Goal: Task Accomplishment & Management: Use online tool/utility

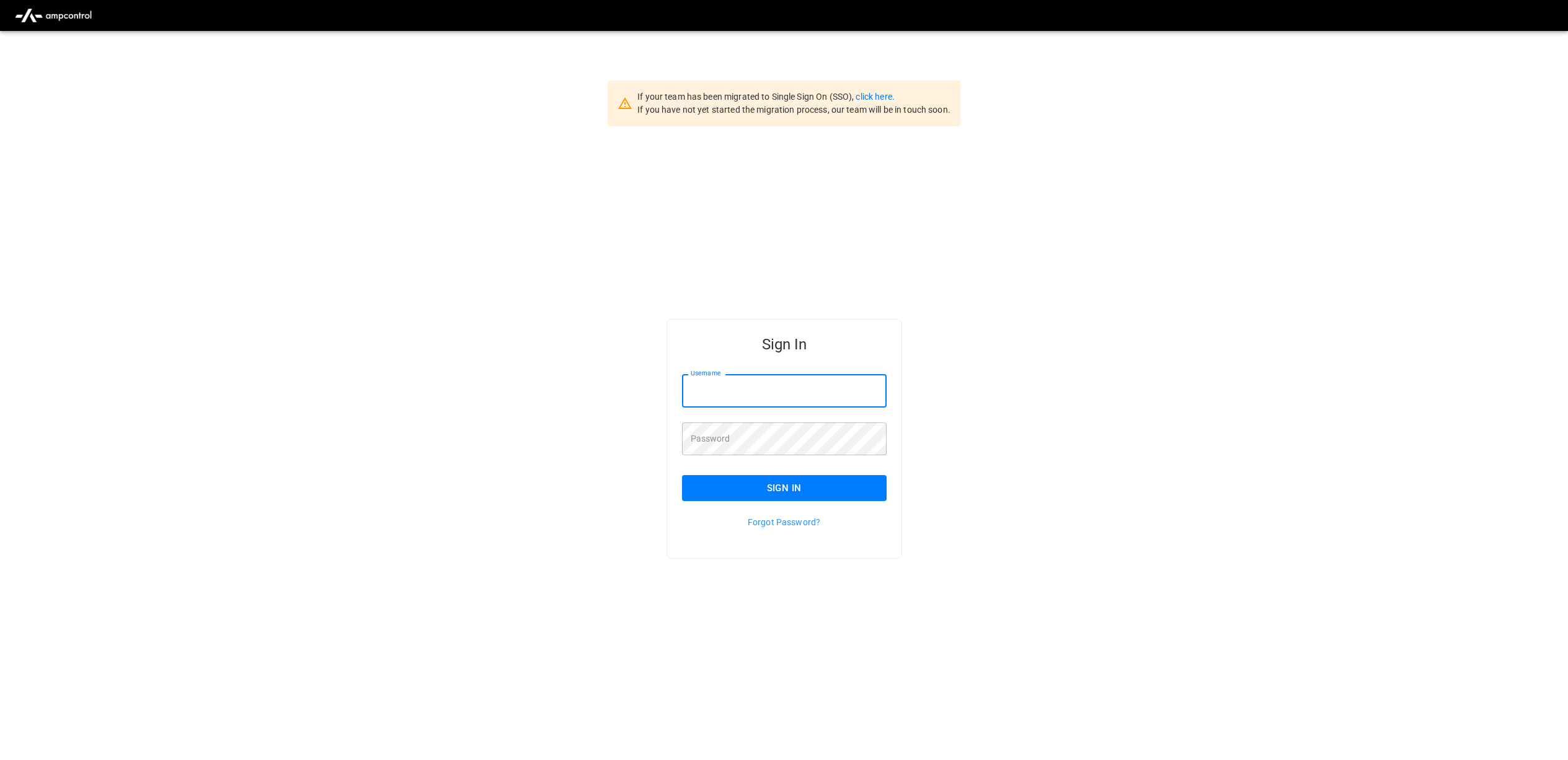
click at [708, 378] on div "Username Username" at bounding box center [784, 390] width 205 height 33
type input "**********"
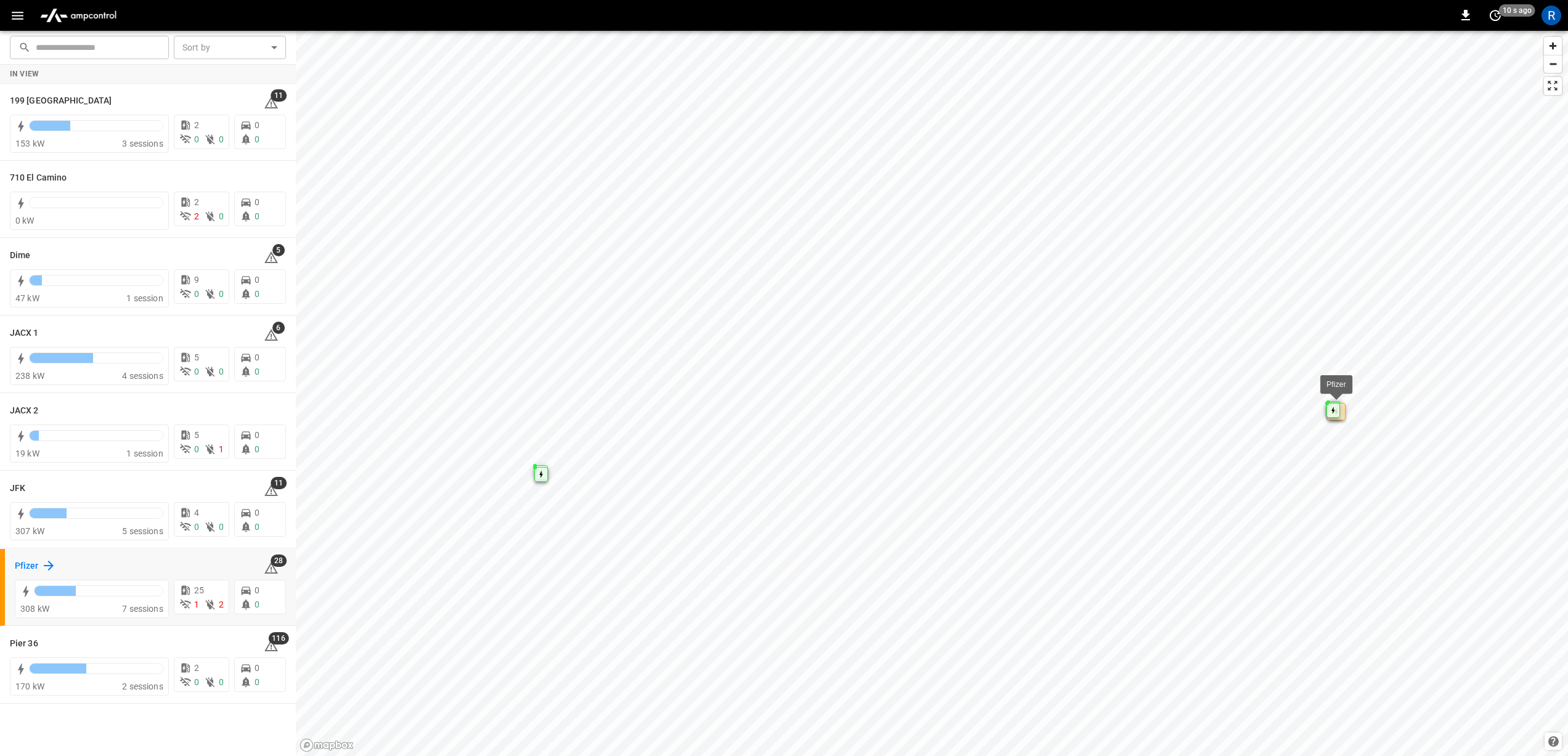
click at [47, 562] on icon at bounding box center [48, 565] width 15 height 15
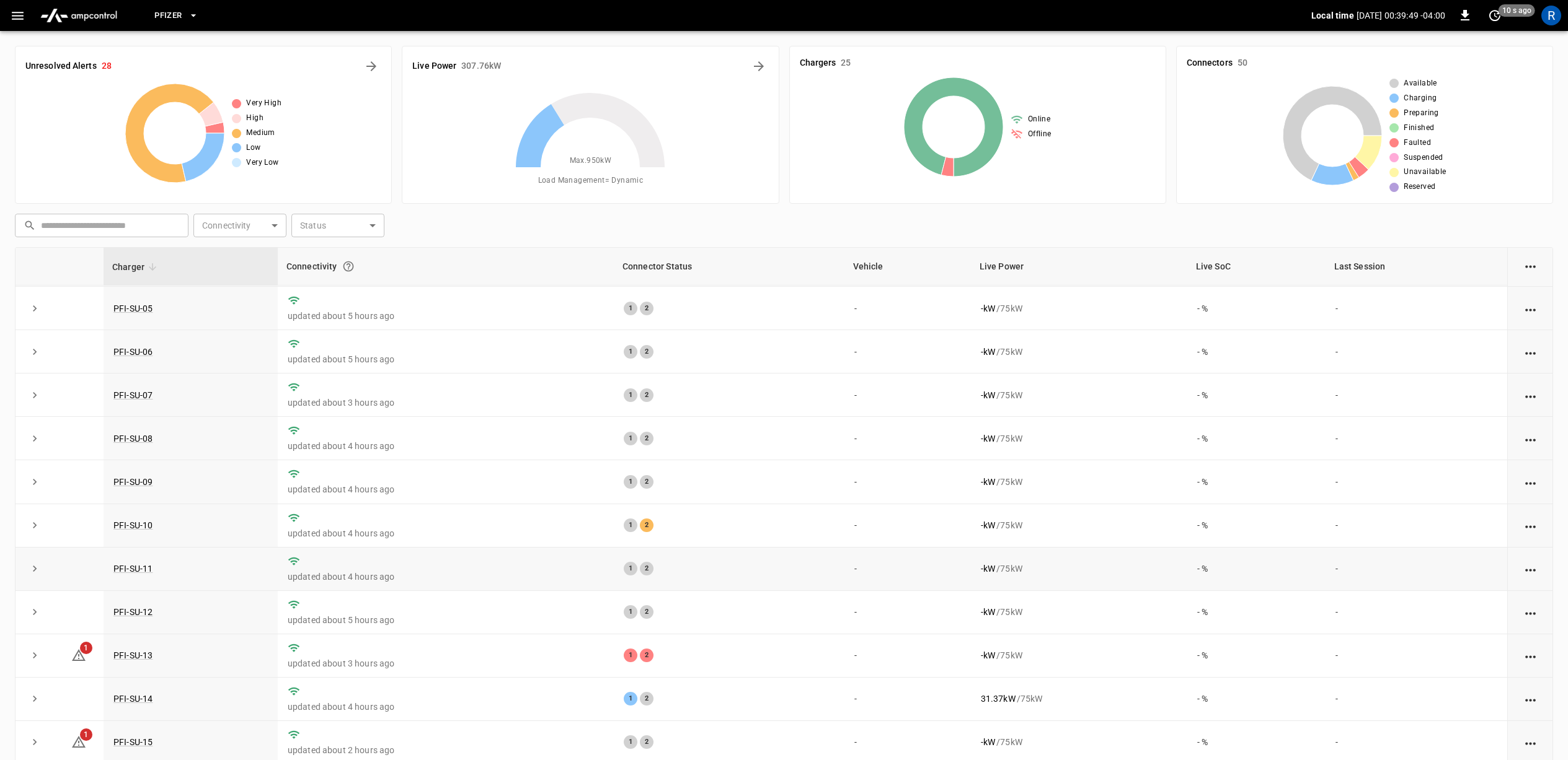
scroll to position [191, 0]
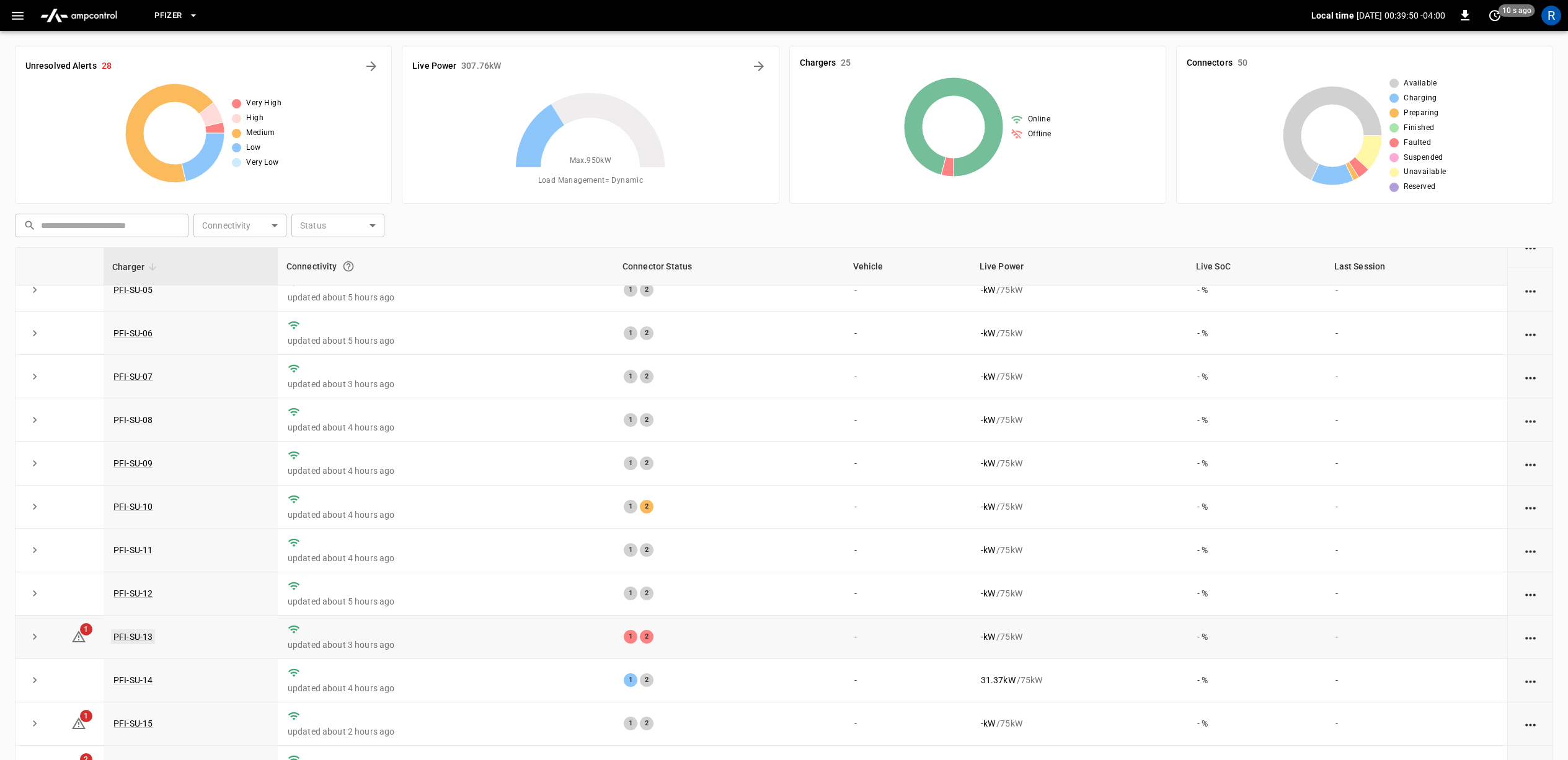
click at [127, 641] on link "PFI-SU-13" at bounding box center [132, 637] width 44 height 15
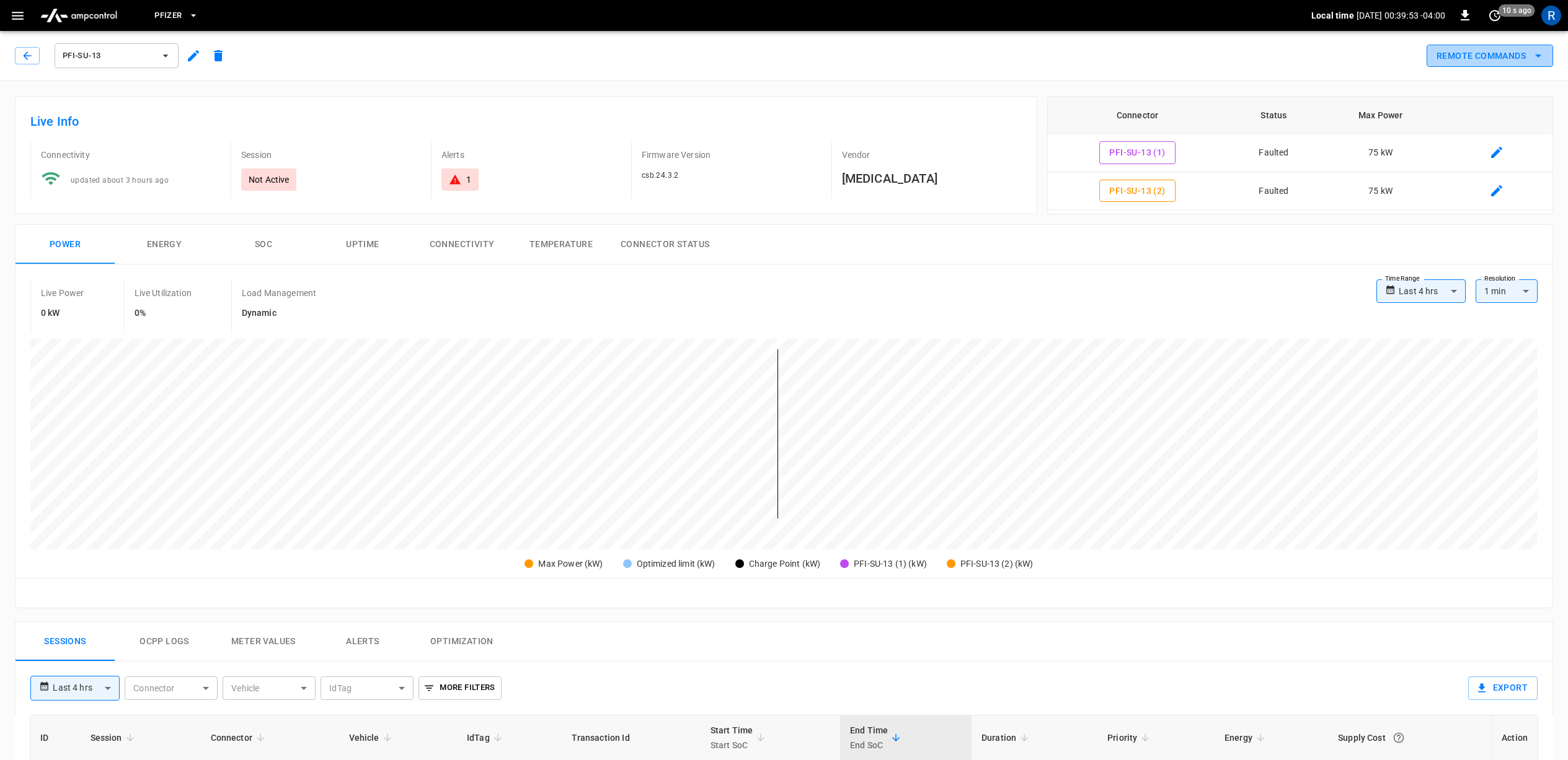
click at [1493, 48] on button "Remote Commands" at bounding box center [1490, 56] width 127 height 23
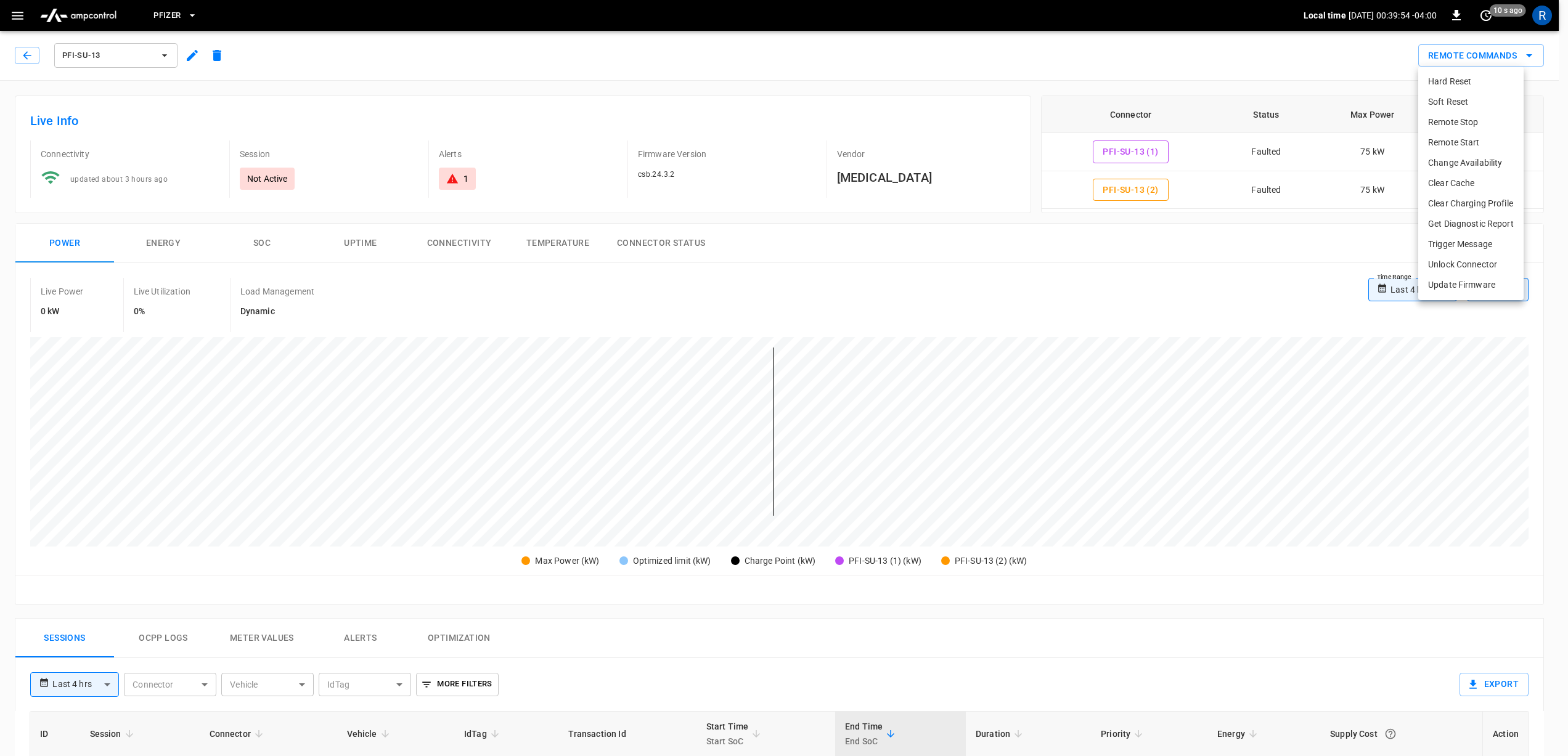
click at [1458, 168] on li "Change Availability" at bounding box center [1471, 163] width 106 height 20
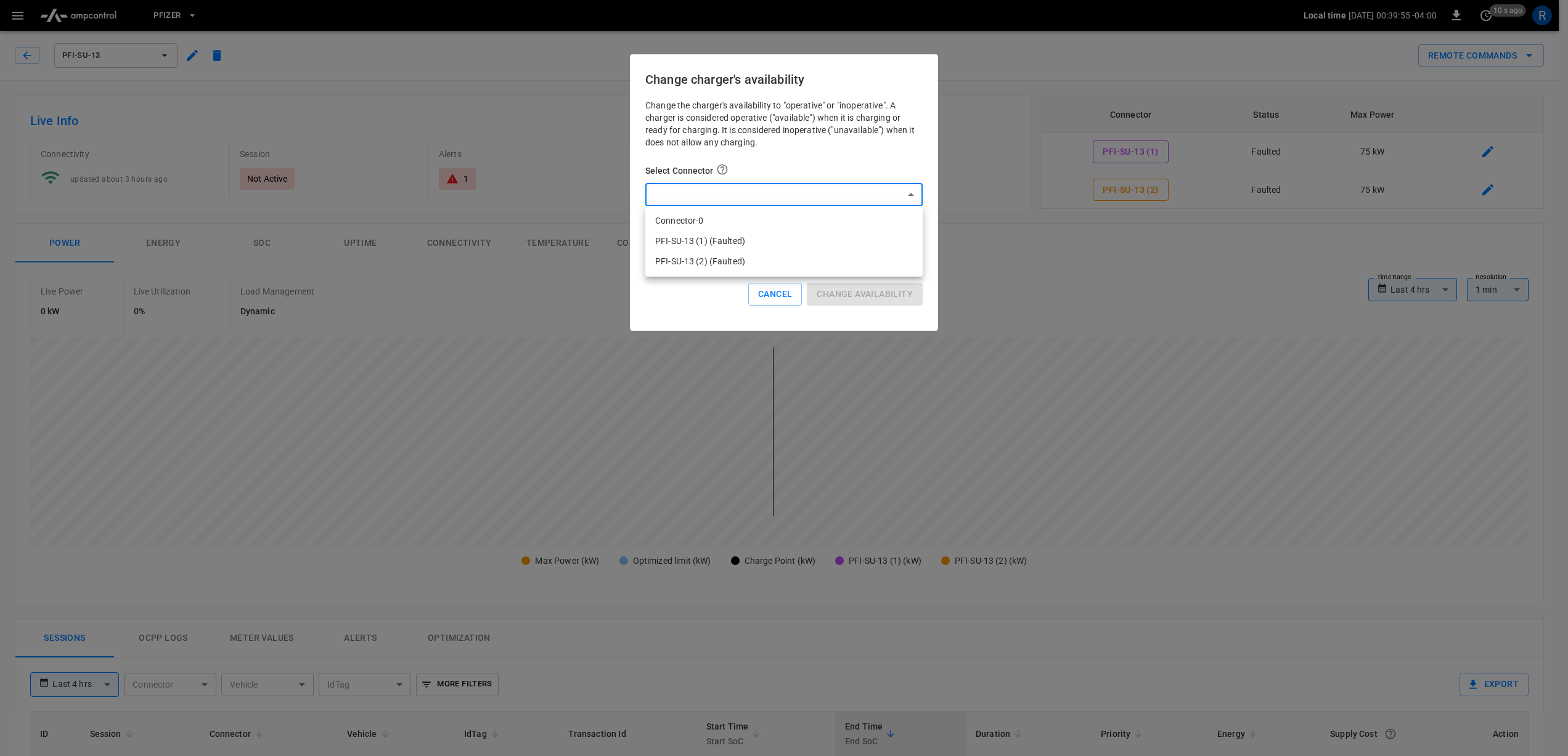
click at [760, 189] on body "**********" at bounding box center [784, 644] width 1568 height 1288
click at [740, 217] on li "Connector-0" at bounding box center [784, 221] width 278 height 20
type input "*"
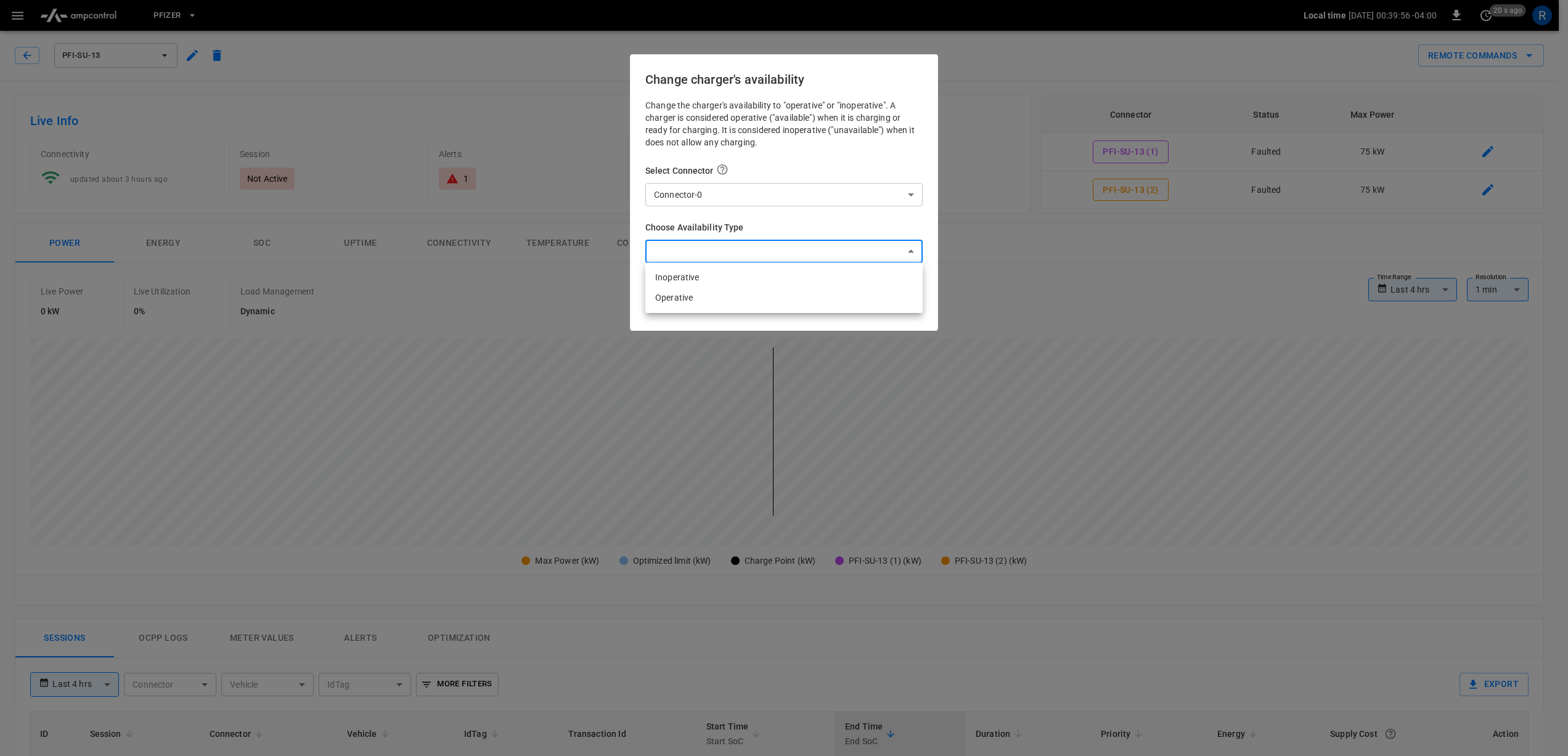
click at [733, 250] on body "**********" at bounding box center [784, 644] width 1568 height 1288
click at [726, 273] on li "Inoperative" at bounding box center [784, 278] width 278 height 20
type input "**********"
click at [851, 295] on button "Change availability" at bounding box center [865, 294] width 116 height 23
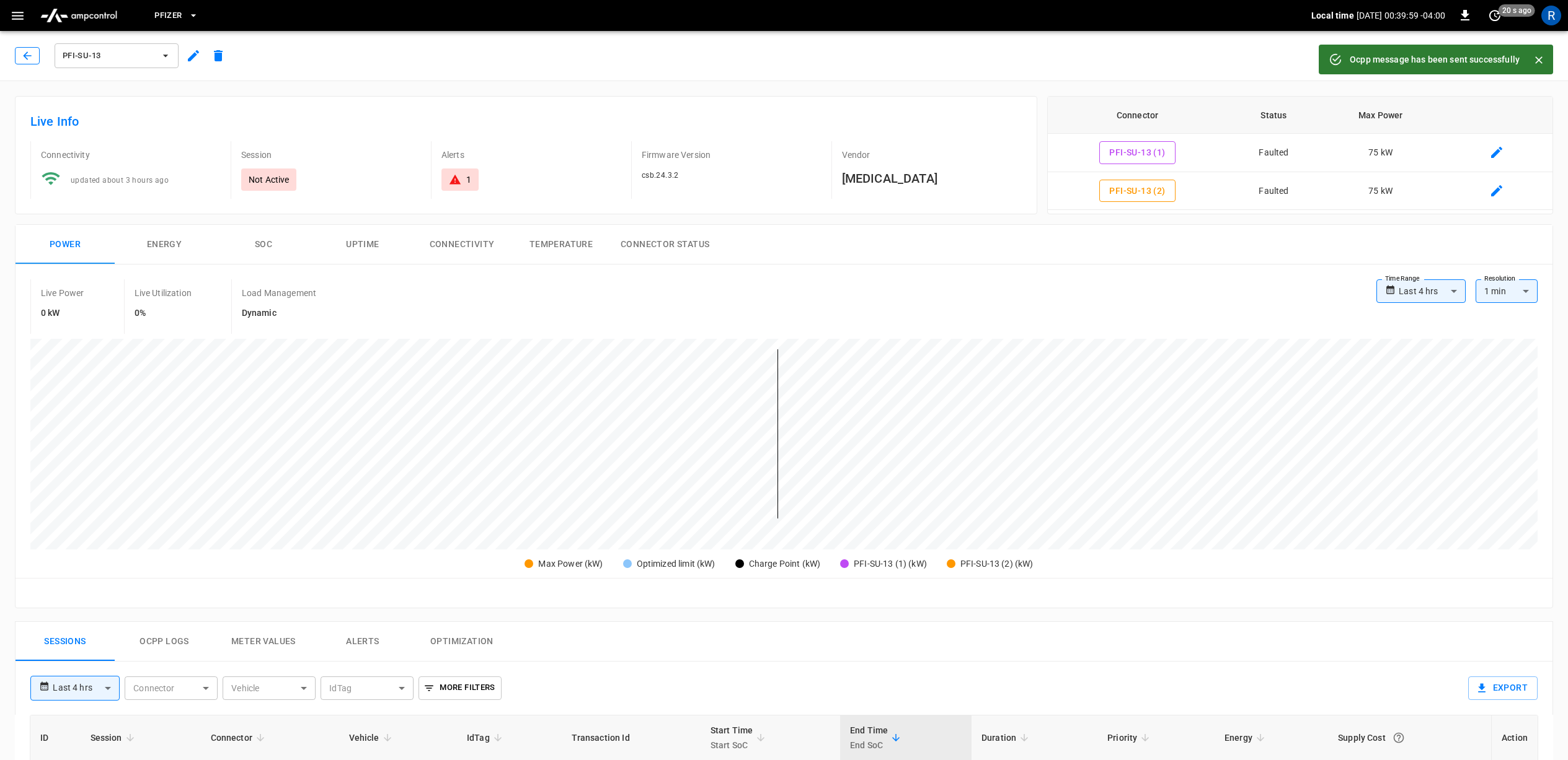
click at [28, 59] on icon "button" at bounding box center [27, 56] width 12 height 12
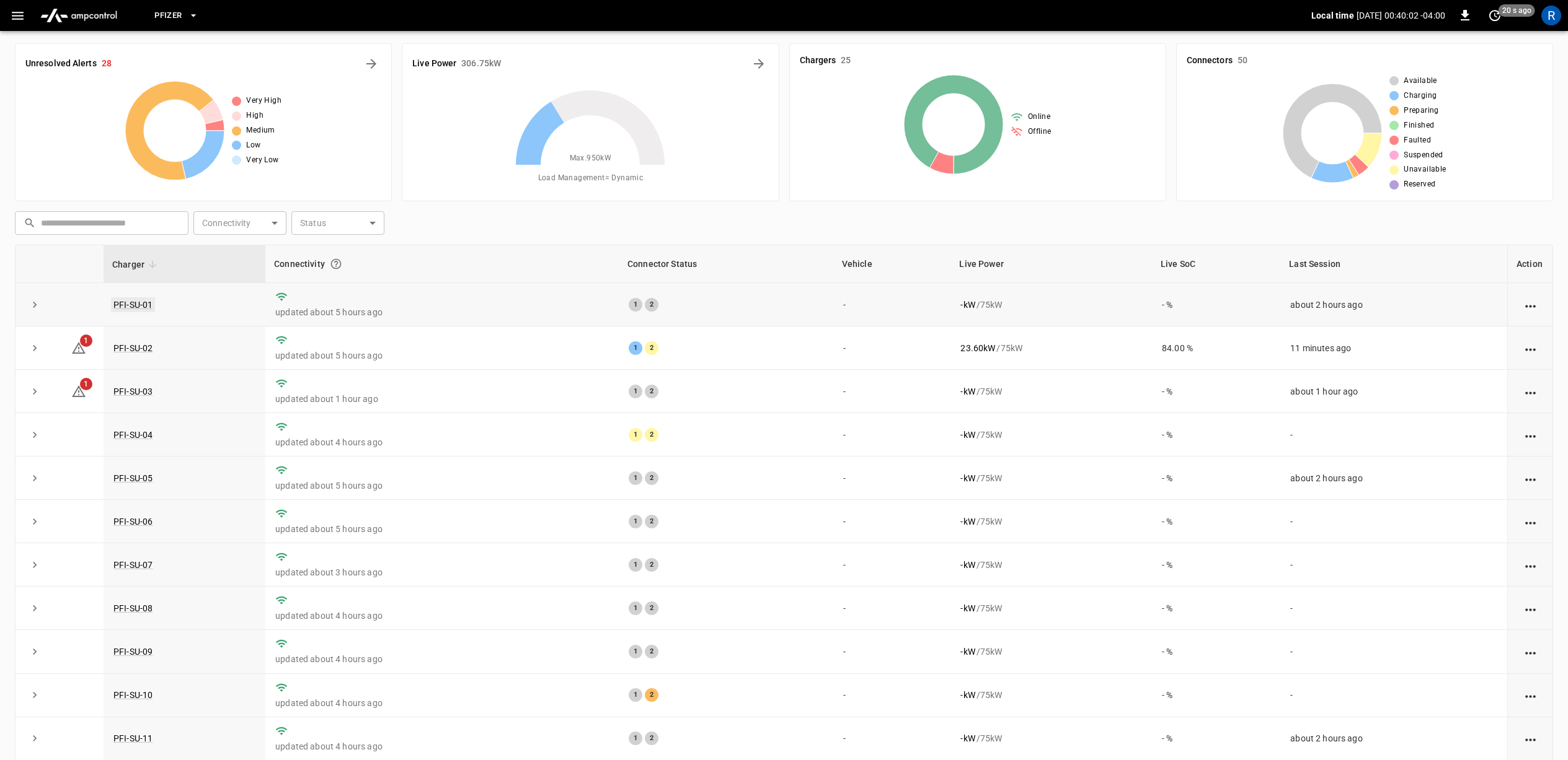
click at [142, 305] on link "PFI-SU-01" at bounding box center [132, 304] width 44 height 15
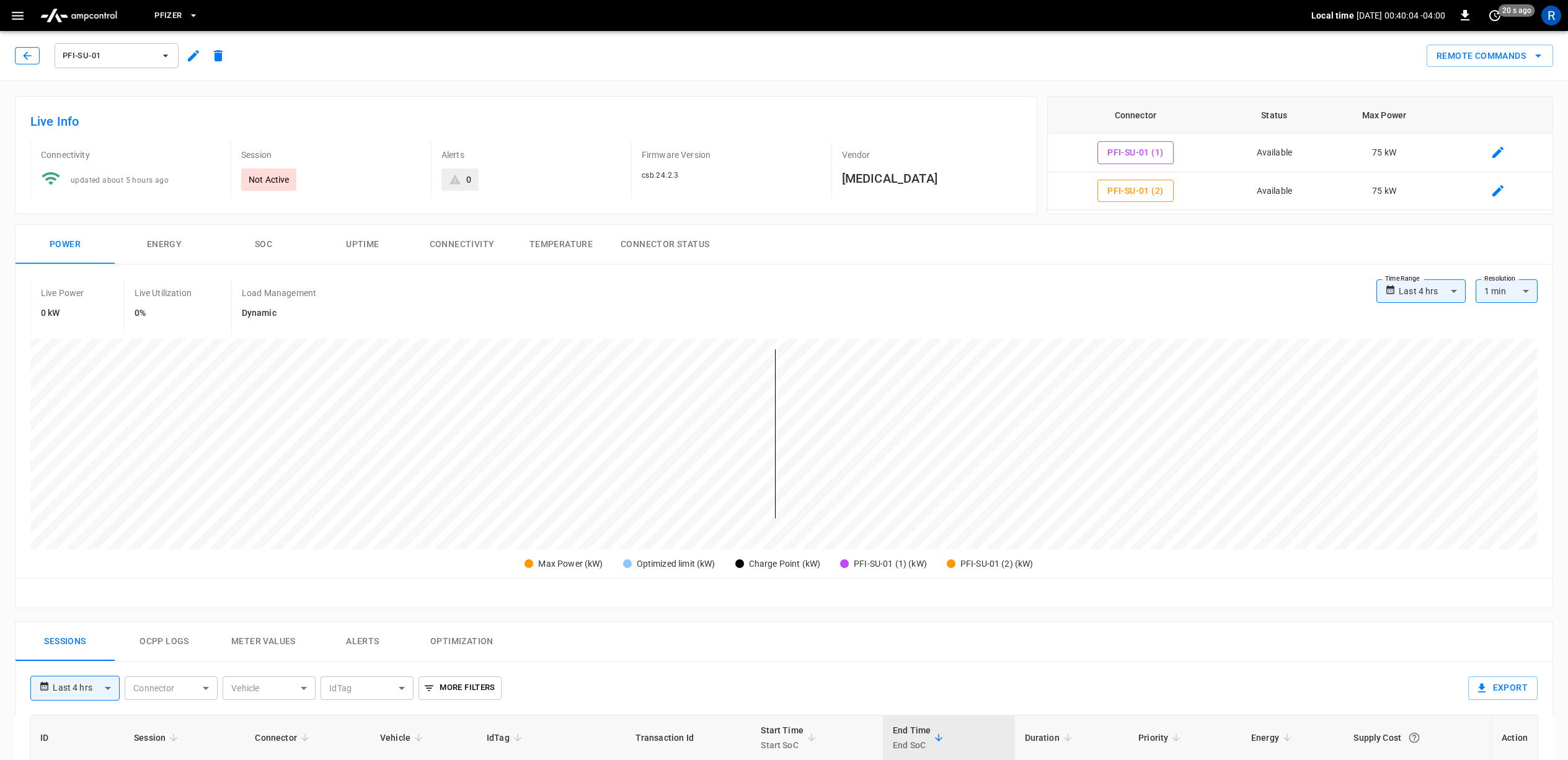
click at [25, 59] on icon "button" at bounding box center [27, 56] width 12 height 12
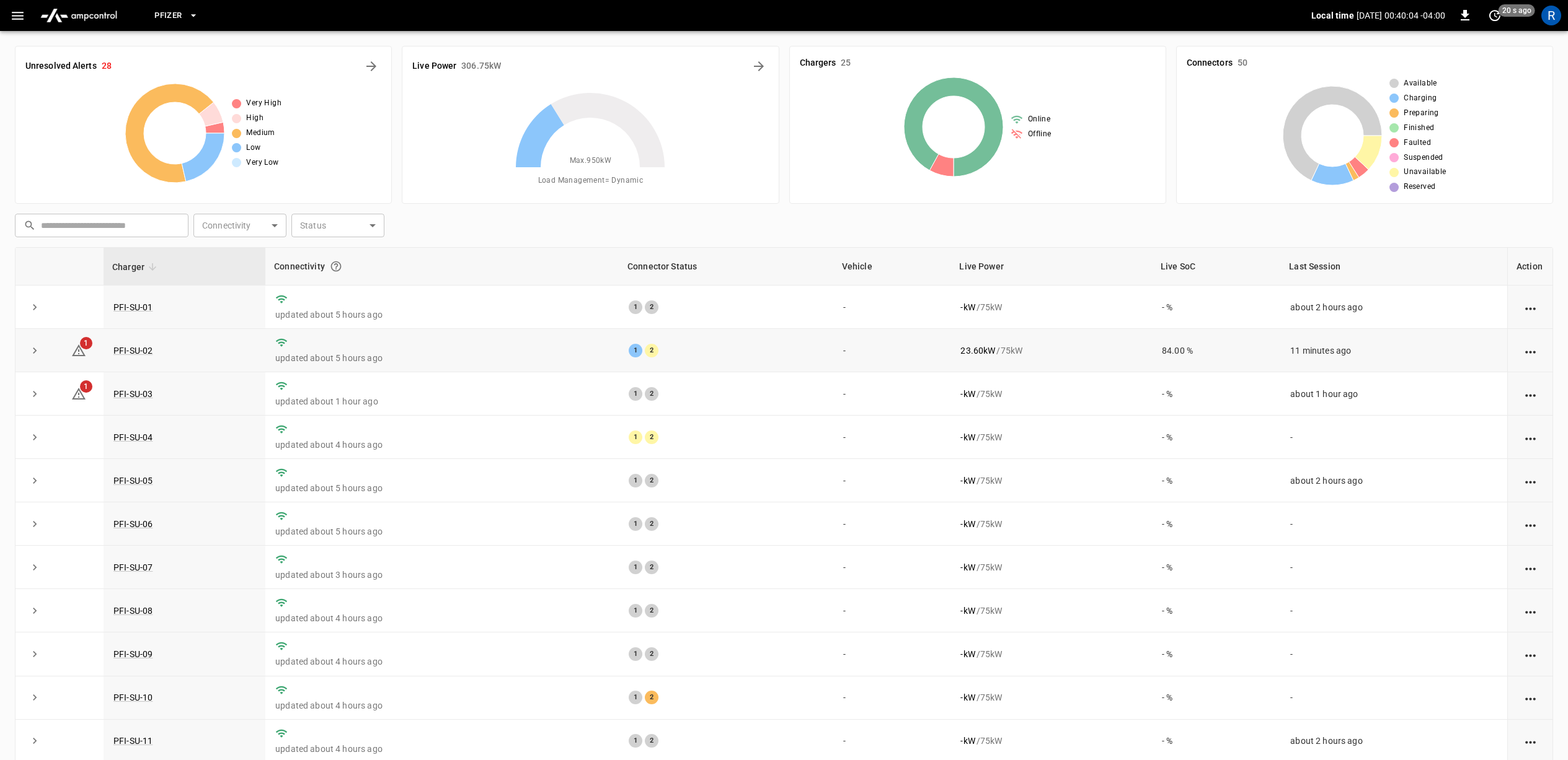
scroll to position [2, 0]
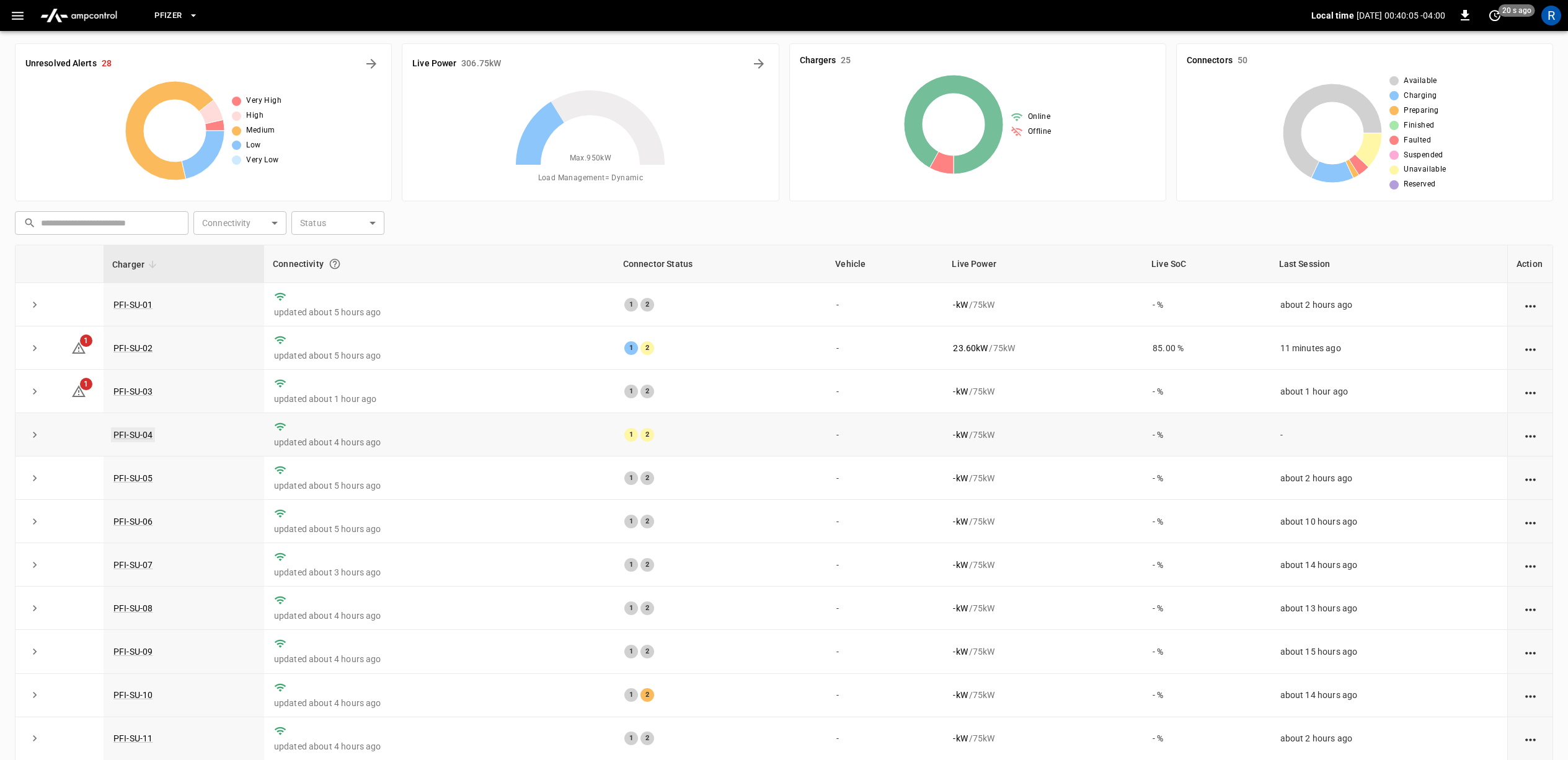
click at [132, 432] on link "PFI-SU-04" at bounding box center [132, 435] width 44 height 15
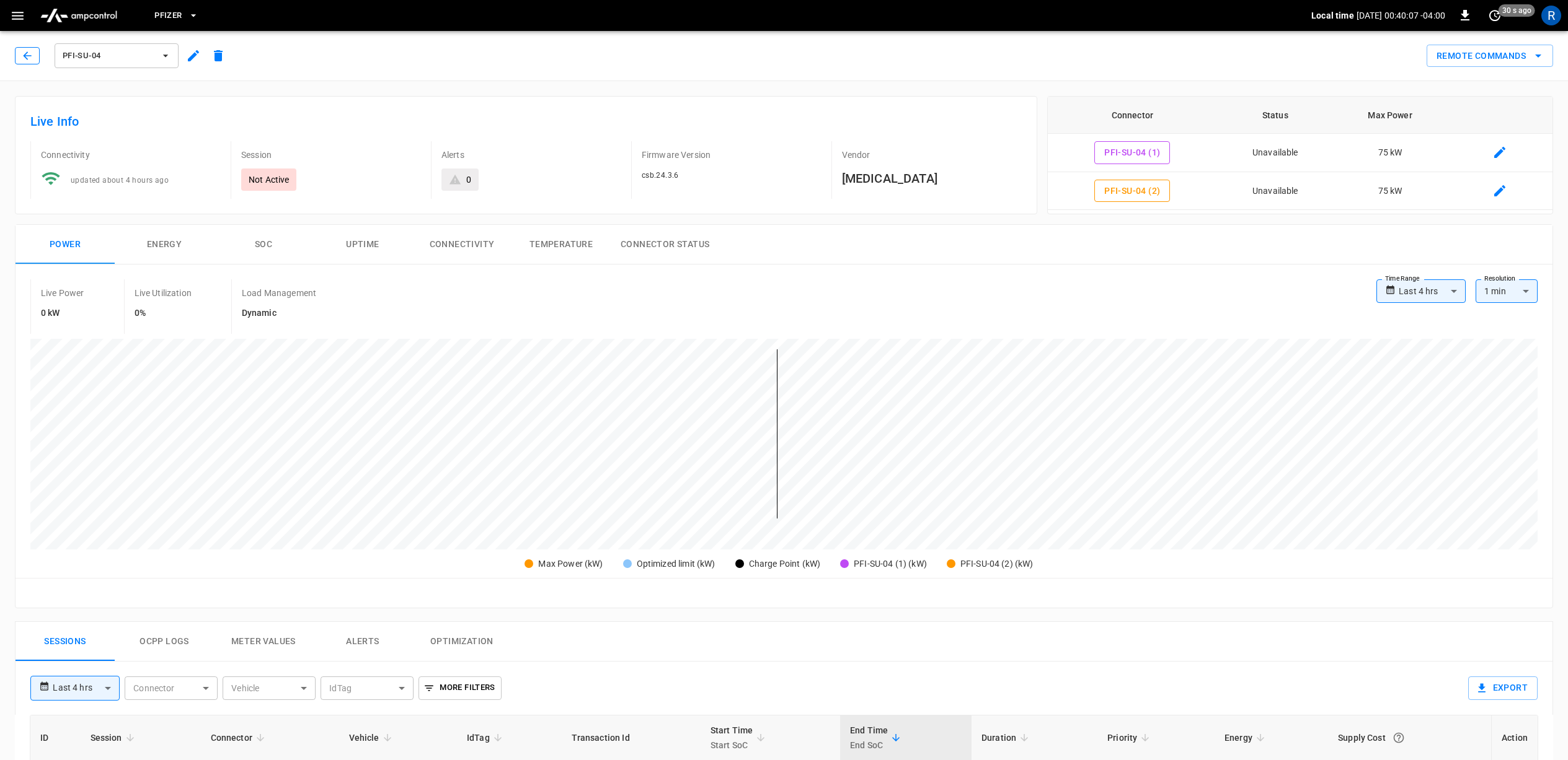
click at [33, 54] on icon "button" at bounding box center [27, 56] width 12 height 12
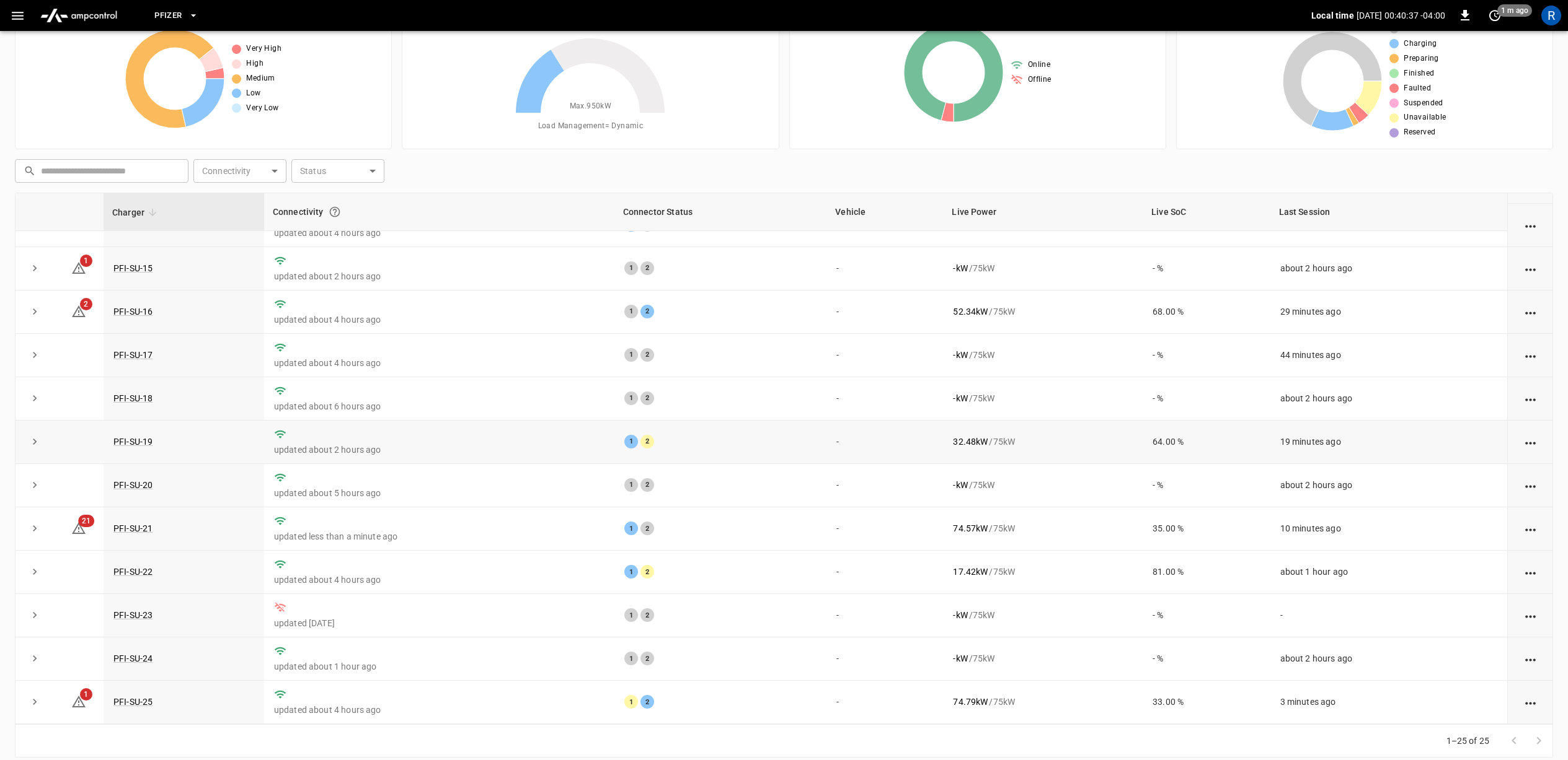
scroll to position [67, 0]
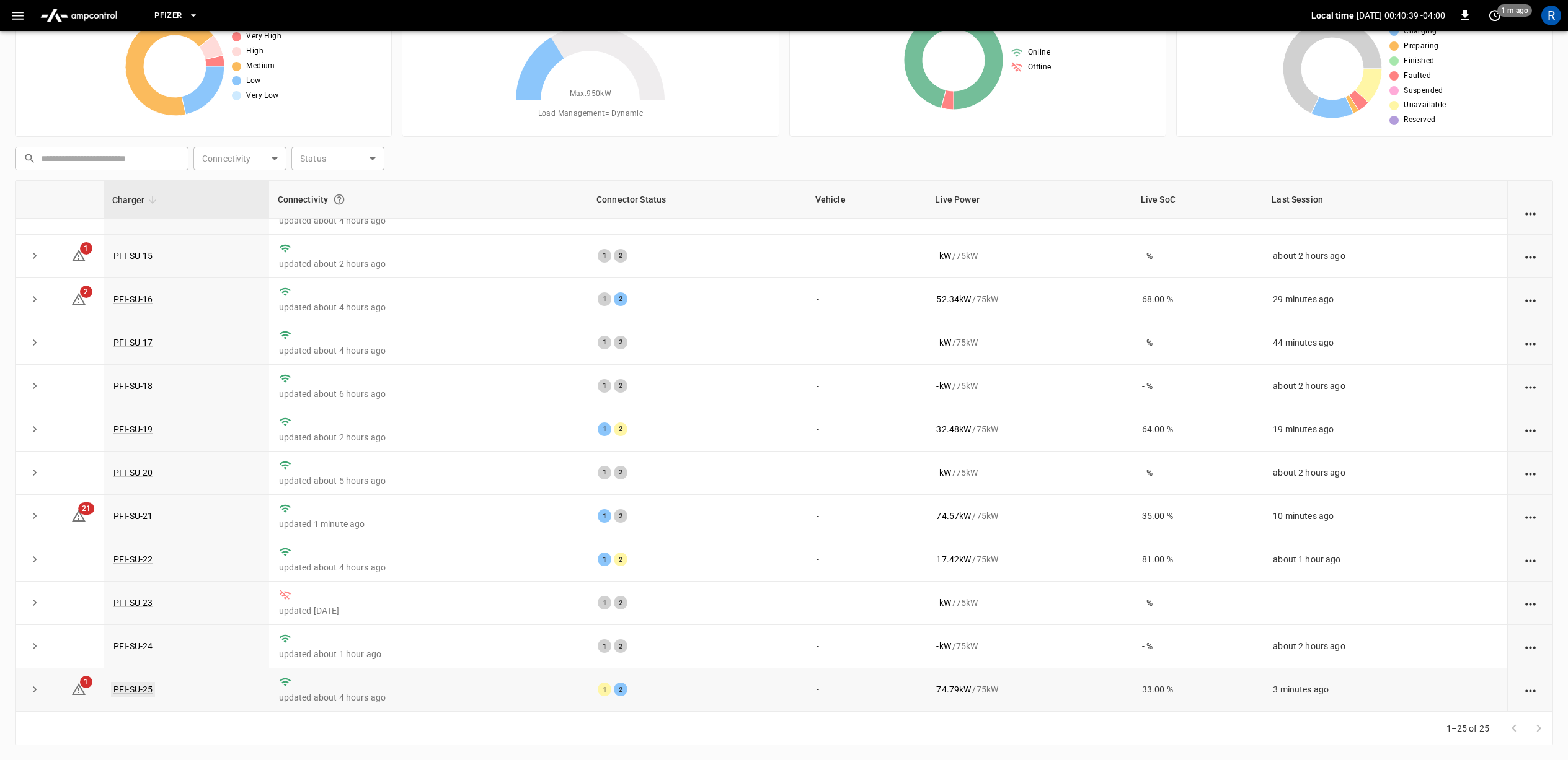
click at [140, 687] on link "PFI-SU-25" at bounding box center [132, 689] width 44 height 15
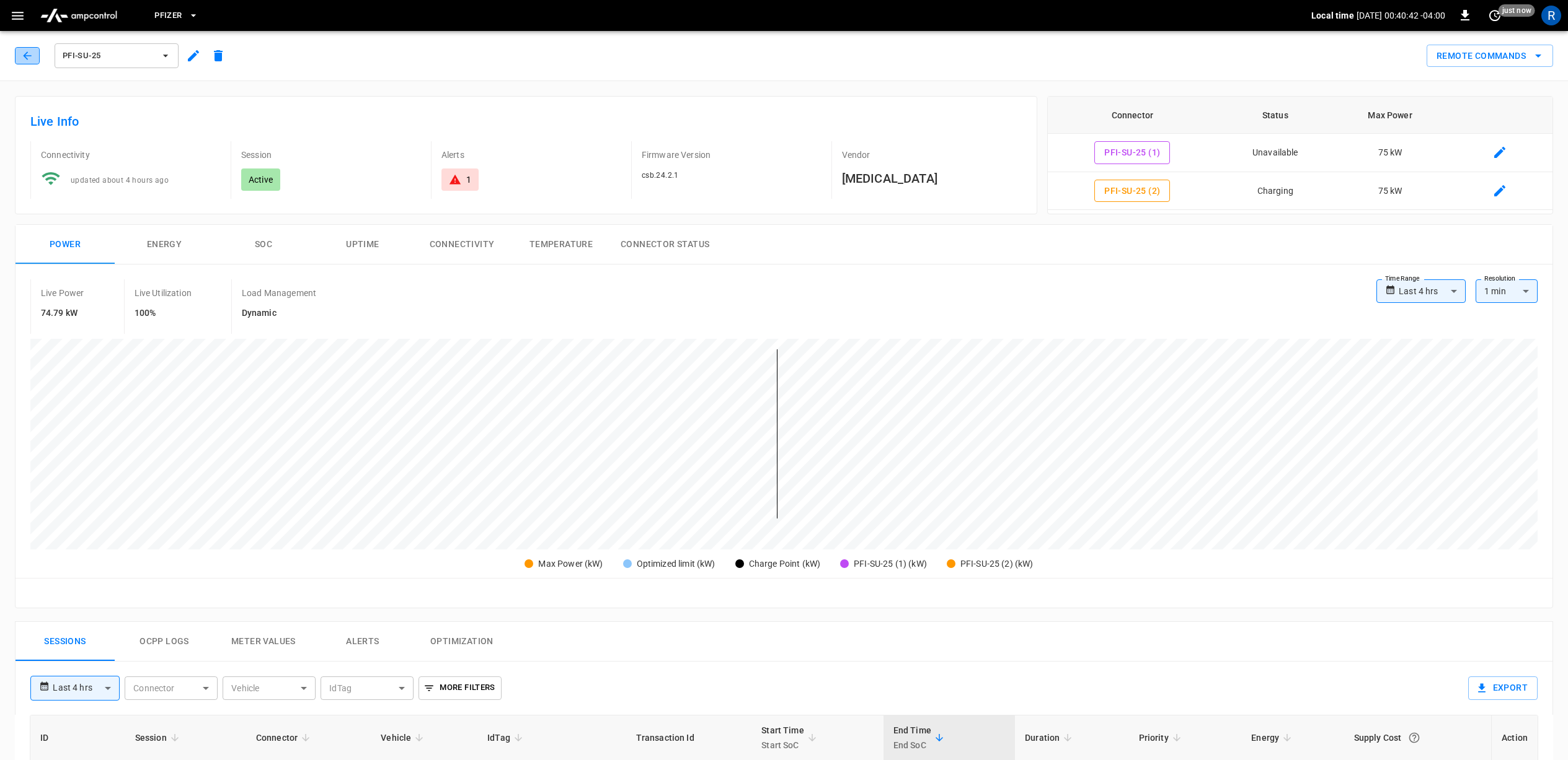
click at [27, 63] on button "button" at bounding box center [27, 56] width 25 height 17
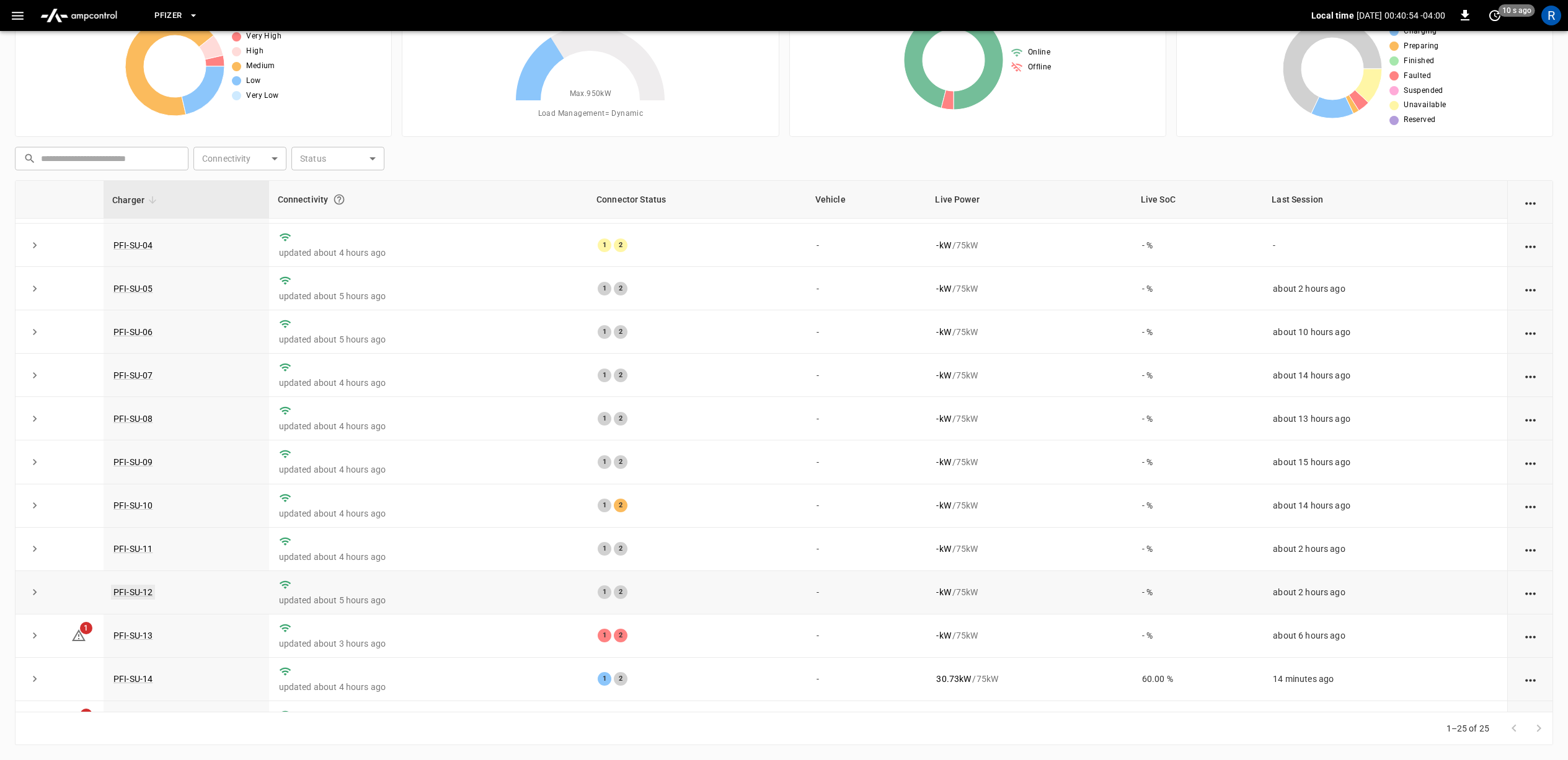
scroll to position [127, 0]
click at [137, 593] on link "PFI-SU-12" at bounding box center [132, 591] width 44 height 15
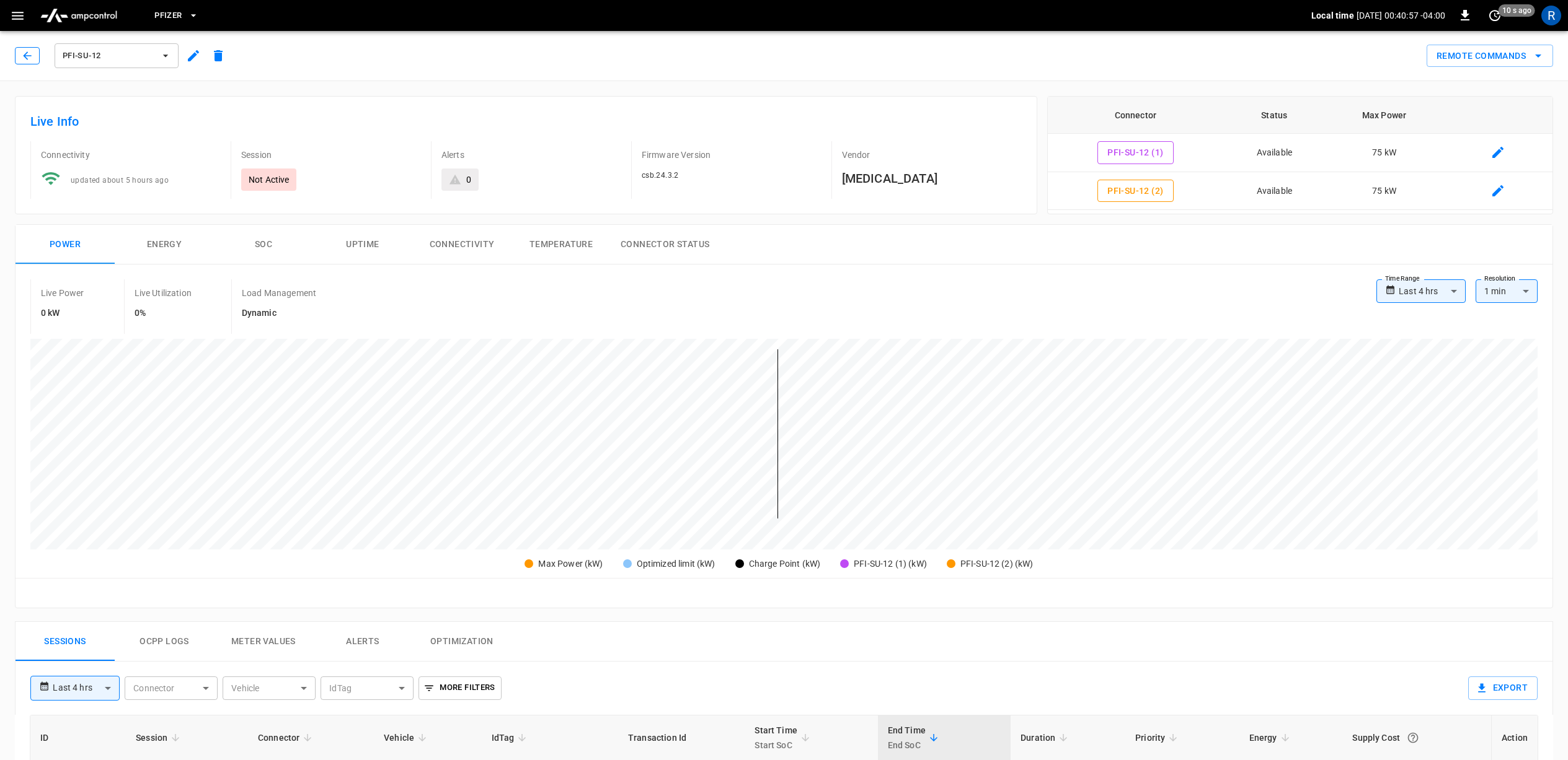
click at [24, 59] on icon "button" at bounding box center [27, 56] width 12 height 12
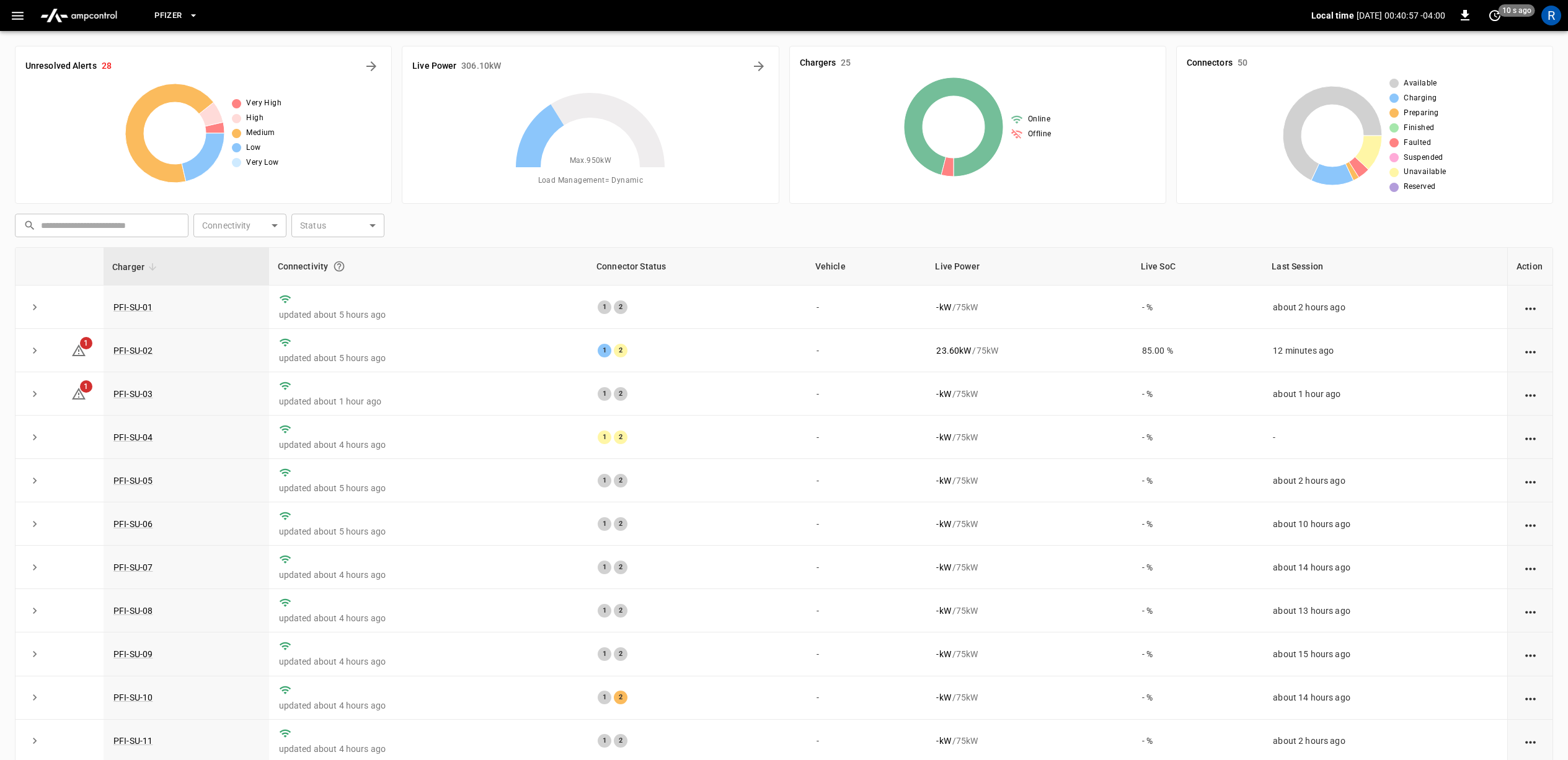
scroll to position [67, 0]
